Goal: Task Accomplishment & Management: Manage account settings

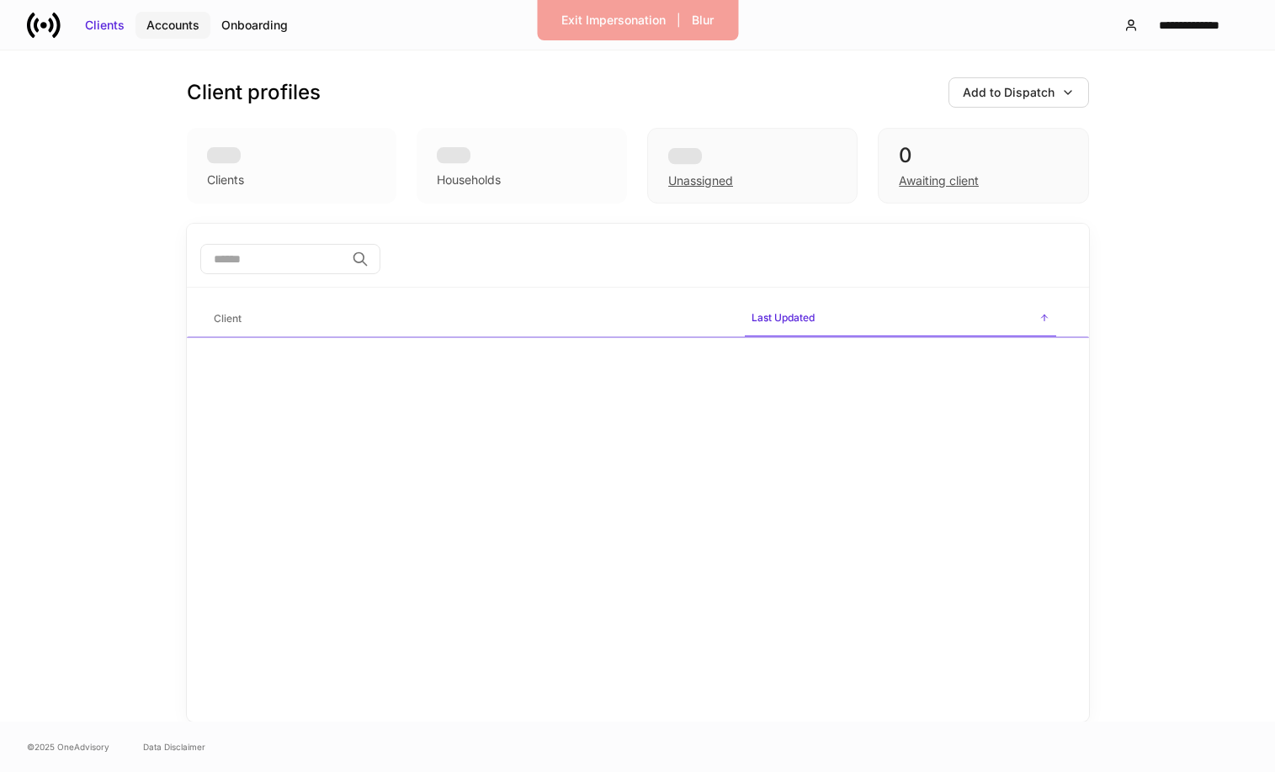
click at [174, 19] on div "Accounts" at bounding box center [172, 25] width 53 height 17
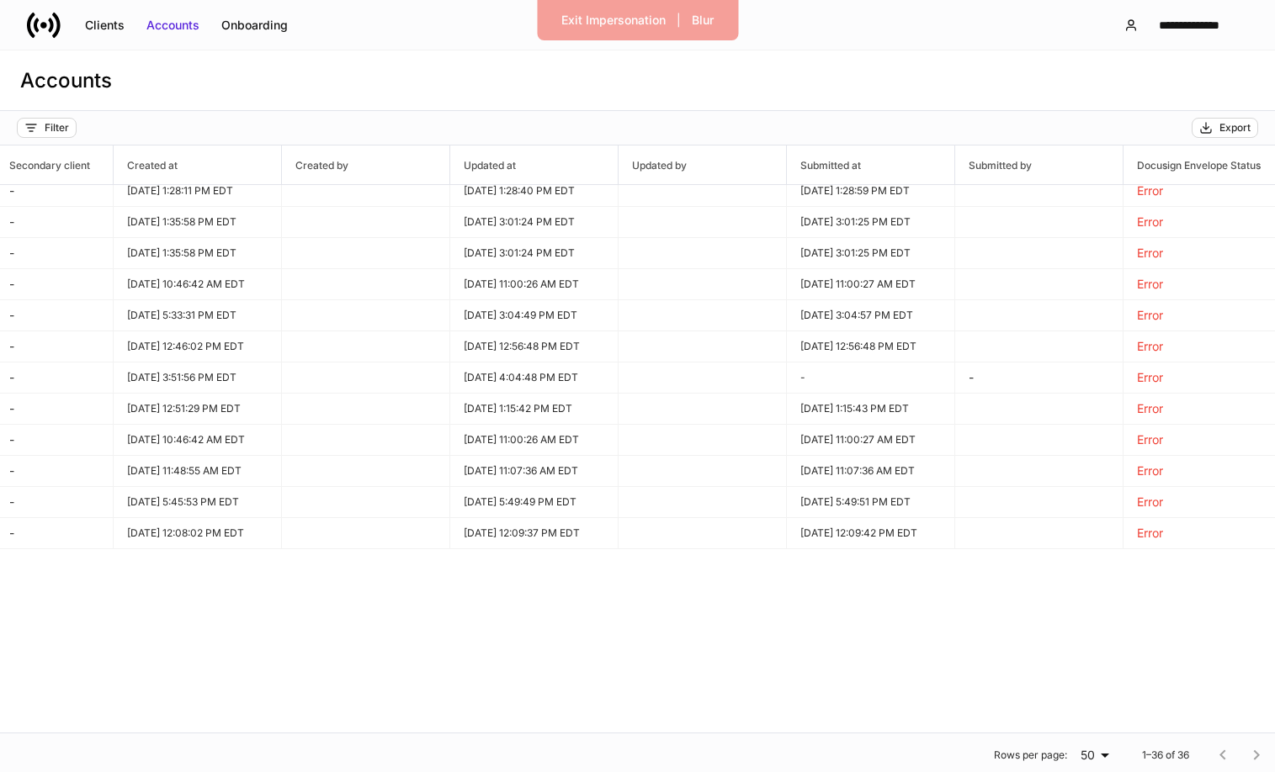
scroll to position [0, 1258]
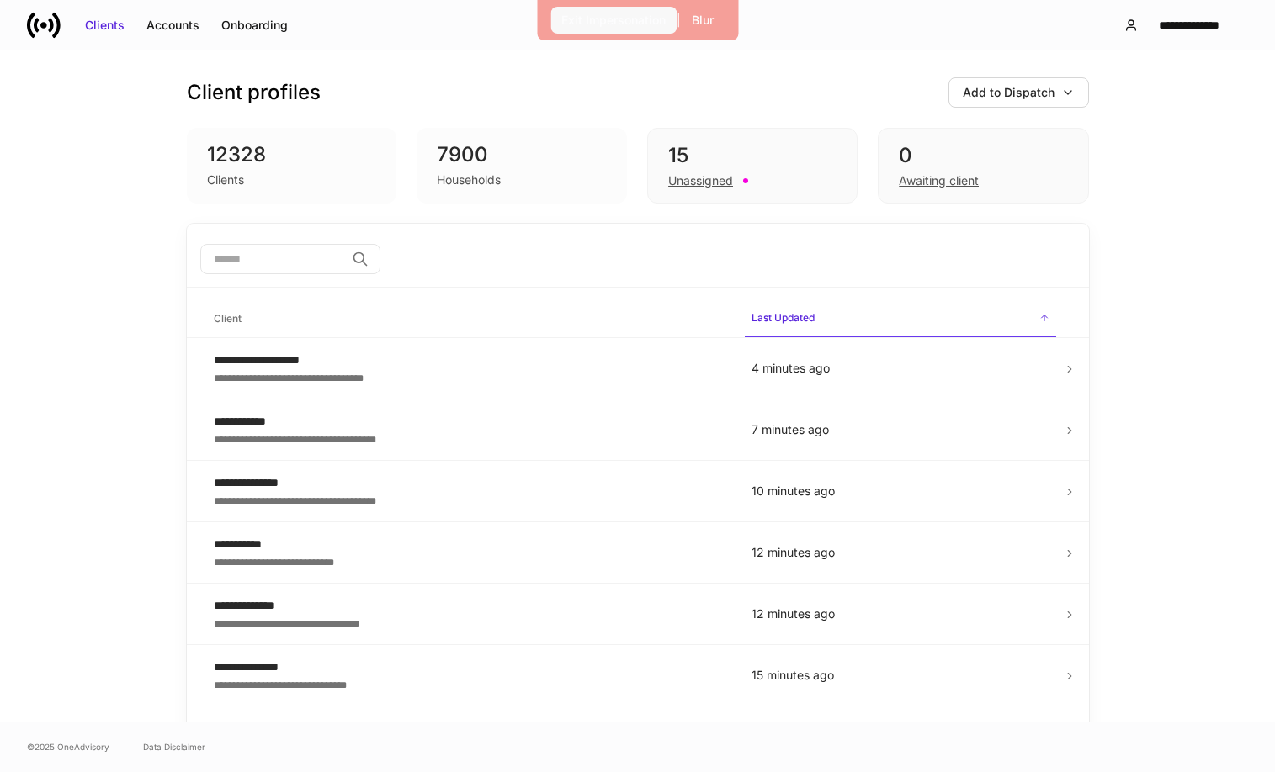
click at [617, 20] on div "Exit Impersonation" at bounding box center [613, 20] width 104 height 17
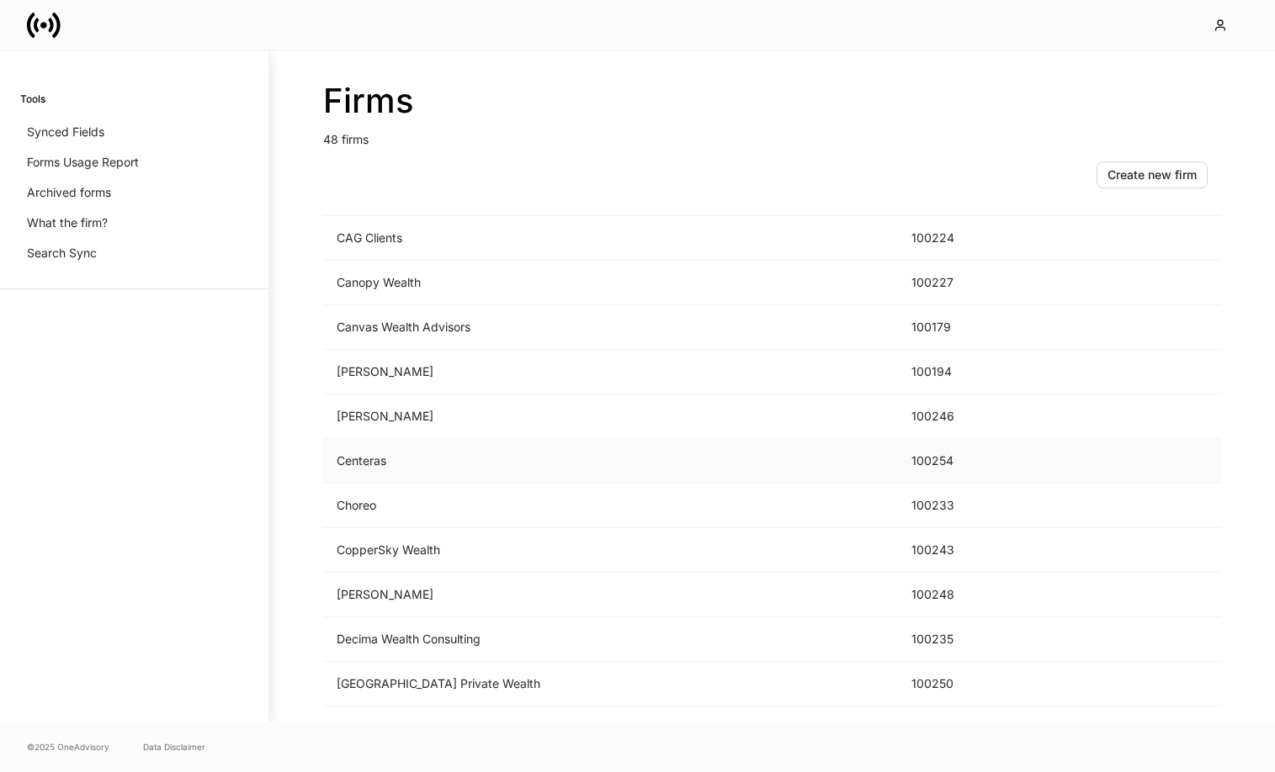
scroll to position [395, 0]
click at [384, 455] on td "Centeras" at bounding box center [610, 459] width 575 height 45
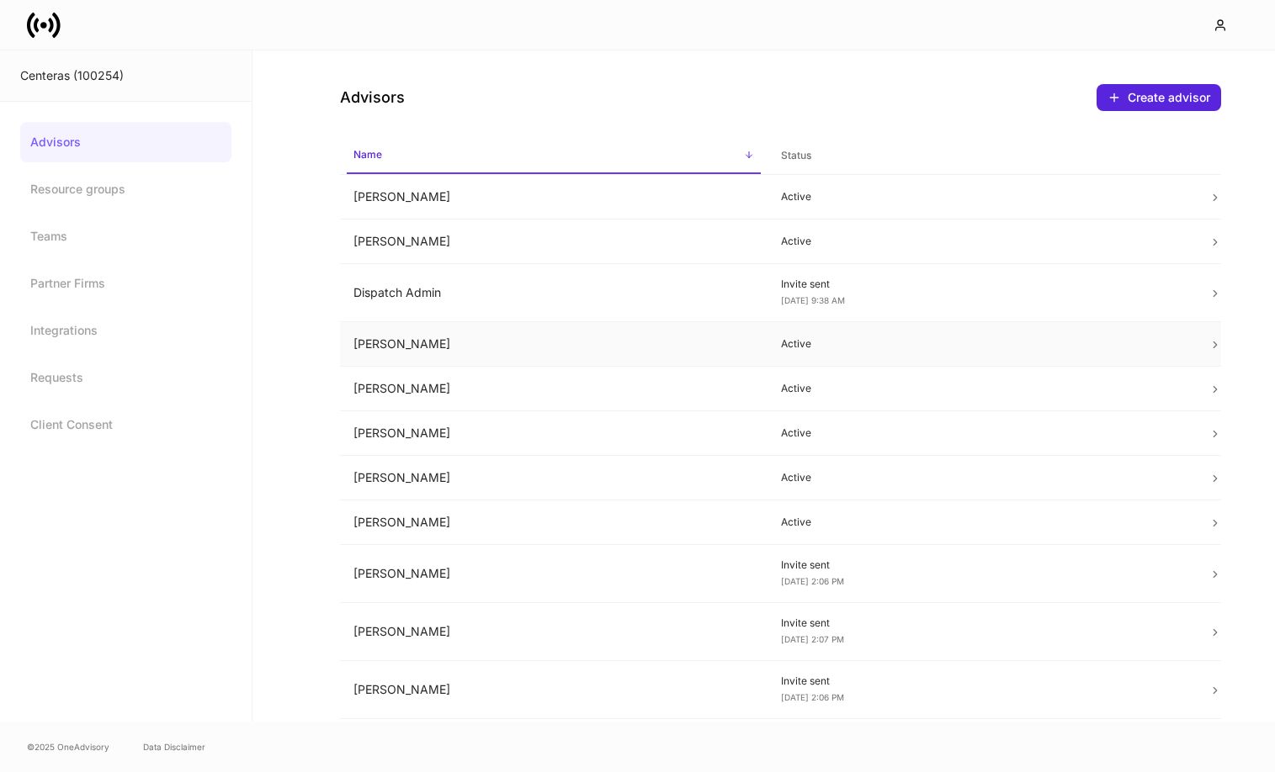
click at [514, 352] on td "Drew Bertram" at bounding box center [553, 344] width 427 height 45
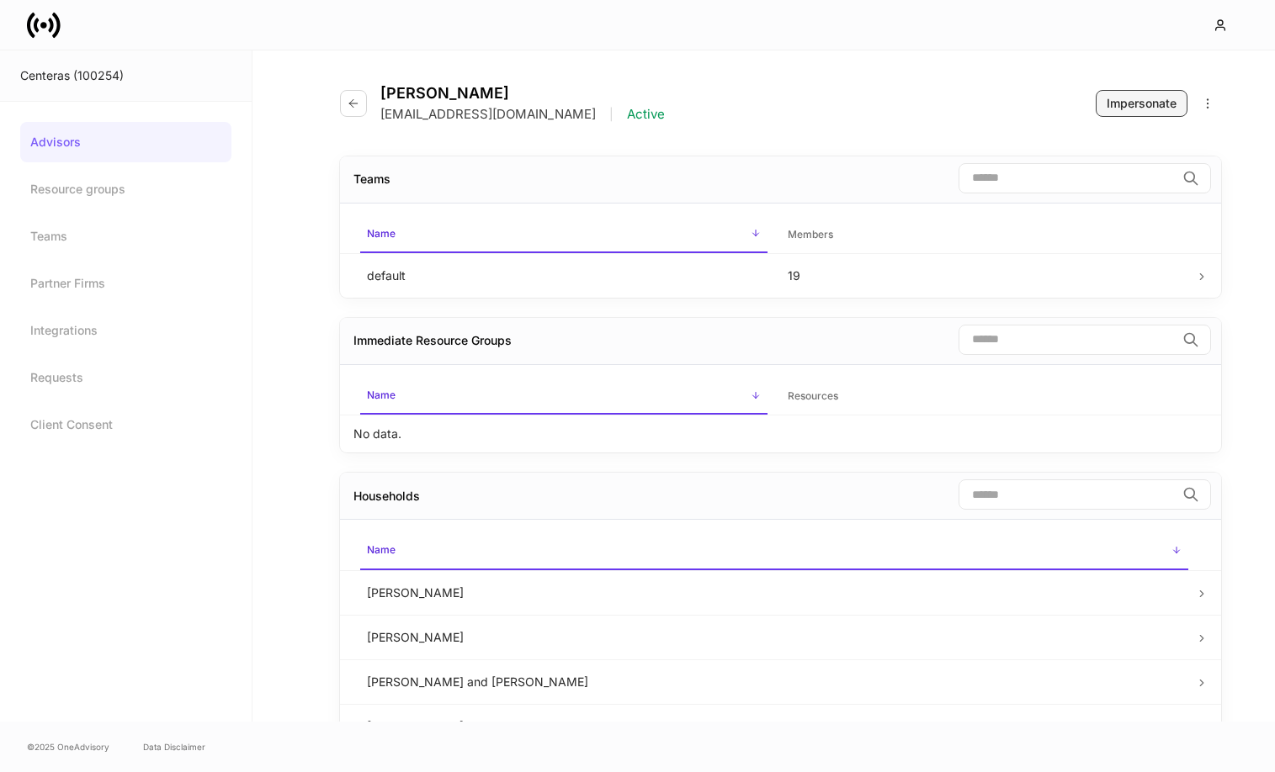
click at [1143, 108] on div "Impersonate" at bounding box center [1141, 103] width 70 height 17
